Goal: Task Accomplishment & Management: Manage account settings

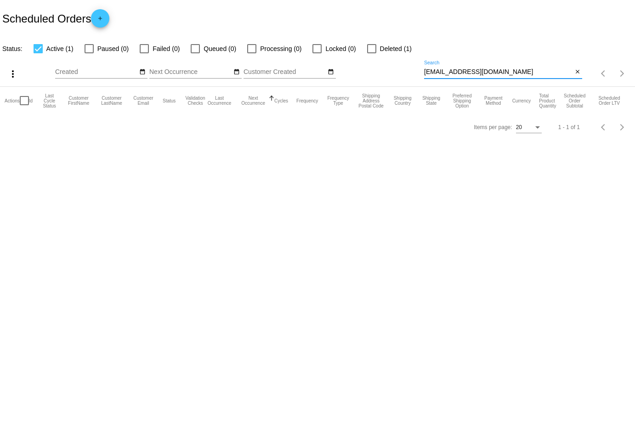
drag, startPoint x: 513, startPoint y: 72, endPoint x: 366, endPoint y: 78, distance: 146.6
click at [366, 78] on div "more_vert Sep Jan Feb Mar [DATE]" at bounding box center [317, 70] width 635 height 33
paste input "[EMAIL_ADDRESS][DOMAIN_NAME]"
type input "[EMAIL_ADDRESS]@[DOMAIN_NAME]"
click at [576, 70] on app-dashboard-scheduled-orders "Scheduled Orders add Status: Active (1) Paused (0) Failed (0) Queued (0) Proces…" at bounding box center [317, 70] width 635 height 140
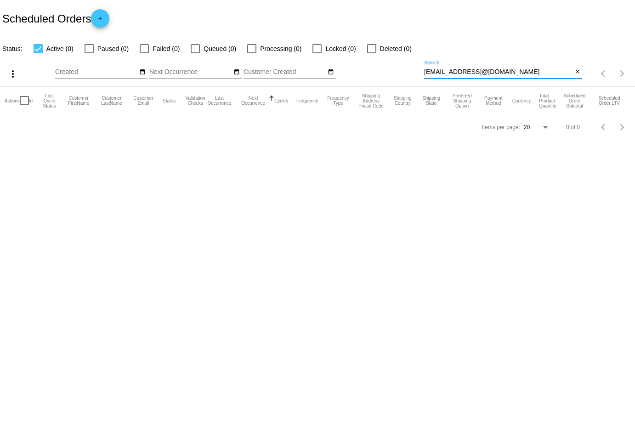
drag, startPoint x: 572, startPoint y: 72, endPoint x: 361, endPoint y: 72, distance: 210.8
click at [361, 72] on div "more_vert Sep Jan Feb Mar [DATE]" at bounding box center [317, 70] width 635 height 33
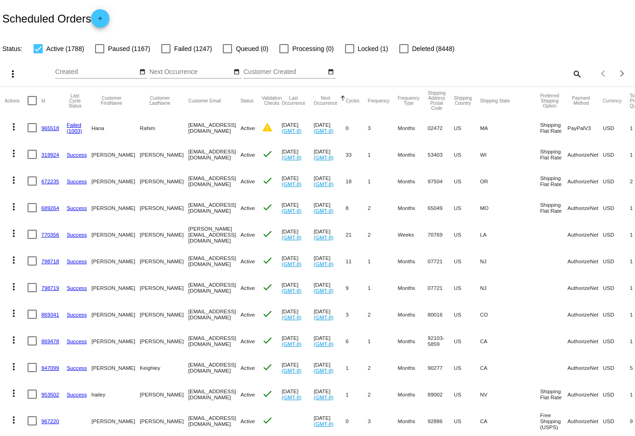
click at [577, 75] on mat-icon "search" at bounding box center [576, 74] width 11 height 14
click at [533, 75] on input "Search" at bounding box center [503, 71] width 158 height 7
paste input "[EMAIL_ADDRESS][DOMAIN_NAME]"
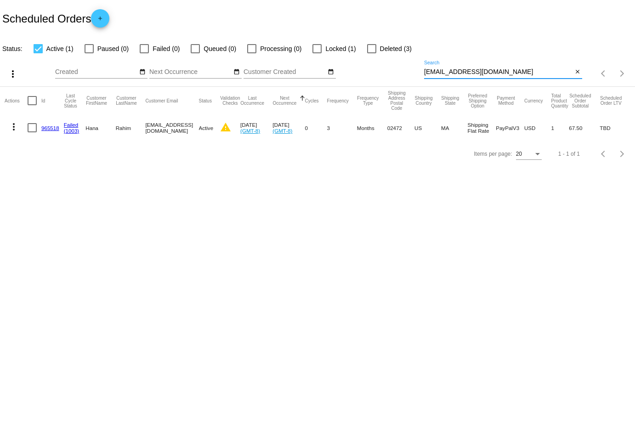
type input "[EMAIL_ADDRESS][DOMAIN_NAME]"
click at [14, 130] on mat-icon "more_vert" at bounding box center [13, 126] width 11 height 11
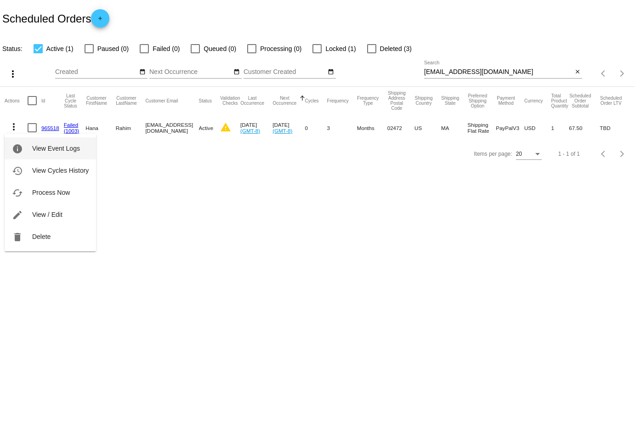
click at [23, 146] on button "info View Event Logs" at bounding box center [50, 148] width 91 height 22
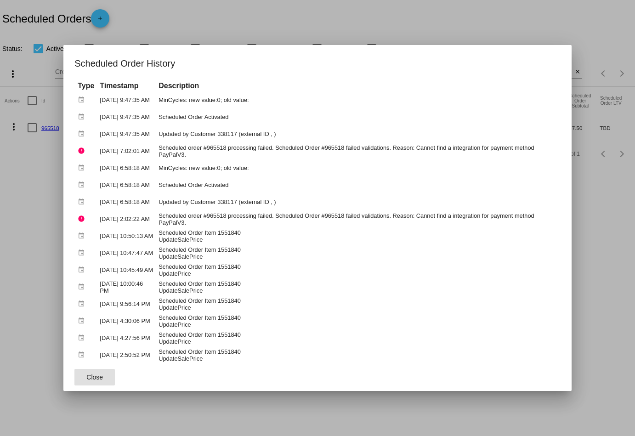
click at [100, 374] on span "Close" at bounding box center [94, 376] width 17 height 7
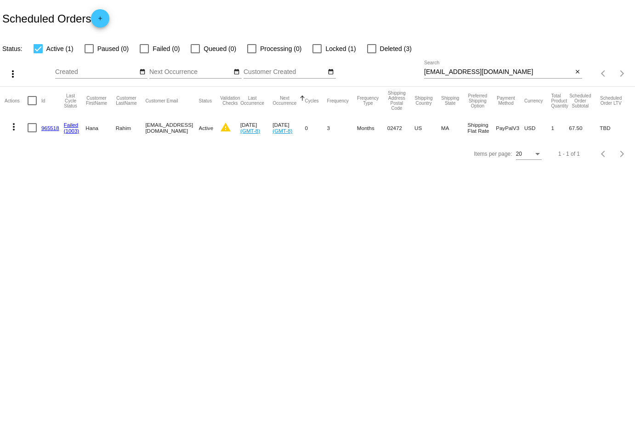
drag, startPoint x: 204, startPoint y: 127, endPoint x: 146, endPoint y: 127, distance: 58.8
click at [146, 127] on mat-cell "[EMAIL_ADDRESS][DOMAIN_NAME]" at bounding box center [171, 127] width 53 height 27
copy mat-cell "[EMAIL_ADDRESS][DOMAIN_NAME]"
